Goal: Navigation & Orientation: Find specific page/section

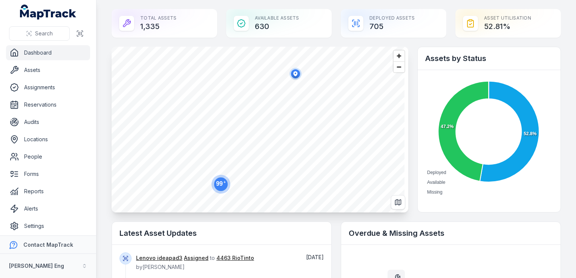
click at [53, 55] on link "Dashboard" at bounding box center [48, 52] width 84 height 15
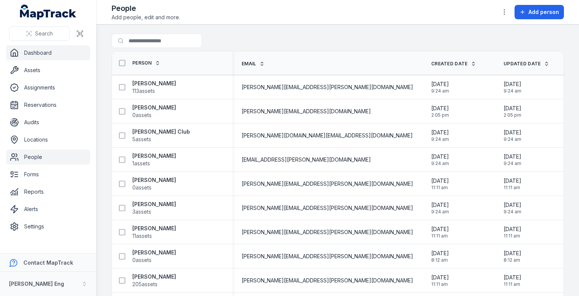
click at [51, 51] on link "Dashboard" at bounding box center [48, 52] width 84 height 15
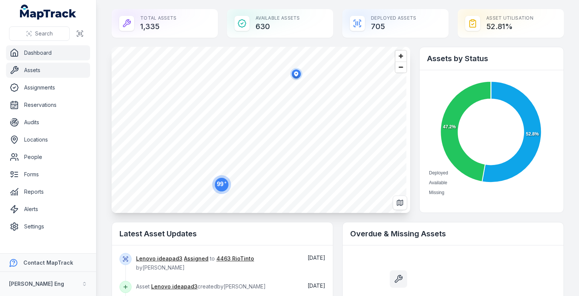
click at [58, 77] on link "Assets" at bounding box center [48, 70] width 84 height 15
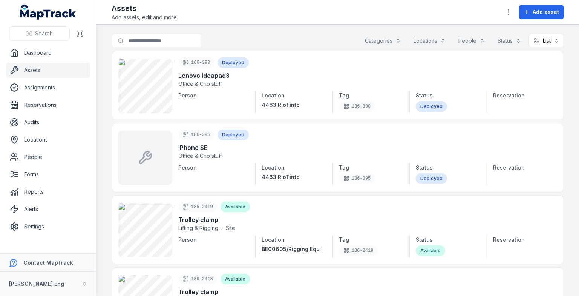
click at [389, 40] on button "Categories" at bounding box center [383, 41] width 46 height 14
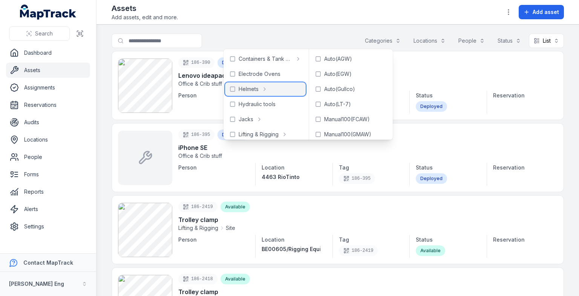
click at [232, 88] on icon at bounding box center [233, 89] width 6 height 6
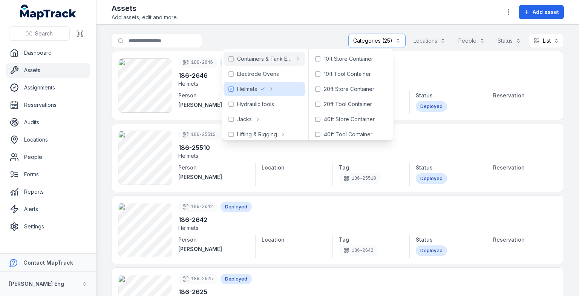
click at [564, 81] on main "**********" at bounding box center [338, 160] width 483 height 271
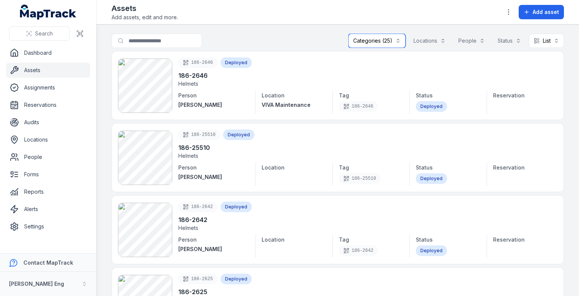
click at [393, 44] on button "Categories (25)" at bounding box center [376, 41] width 57 height 14
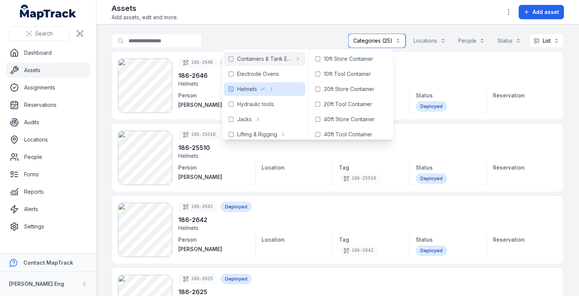
click at [393, 44] on button "Categories (25)" at bounding box center [376, 41] width 57 height 14
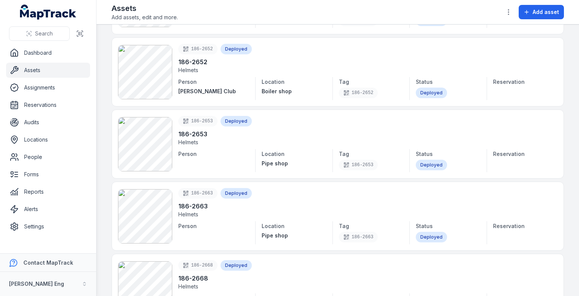
scroll to position [377, 0]
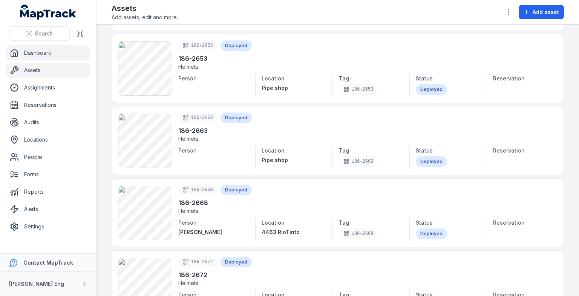
click at [25, 45] on link "Dashboard" at bounding box center [48, 52] width 84 height 15
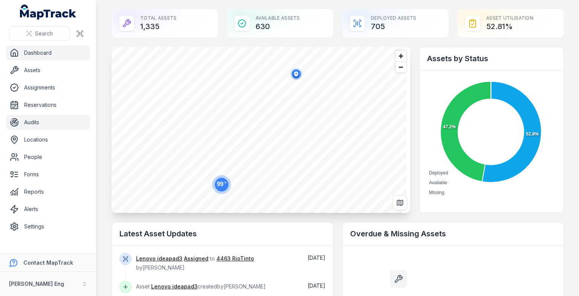
click at [36, 120] on link "Audits" at bounding box center [48, 122] width 84 height 15
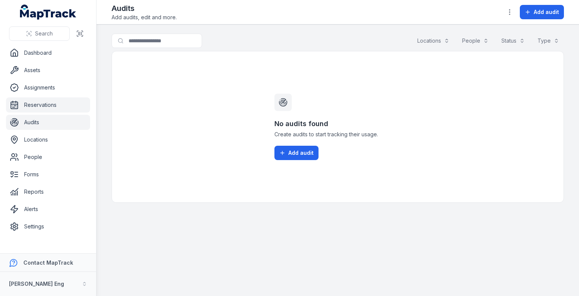
click at [39, 106] on link "Reservations" at bounding box center [48, 104] width 84 height 15
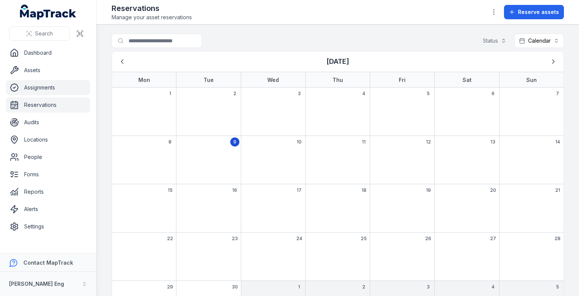
click at [33, 90] on link "Assignments" at bounding box center [48, 87] width 84 height 15
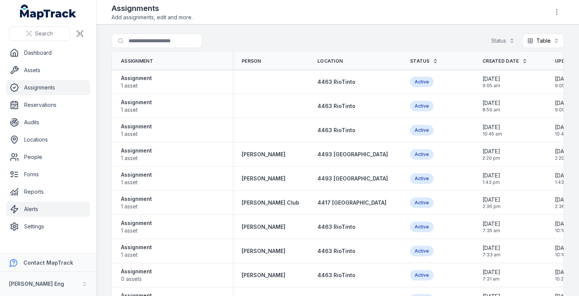
click at [35, 209] on link "Alerts" at bounding box center [48, 208] width 84 height 15
